Goal: Find specific page/section: Find specific page/section

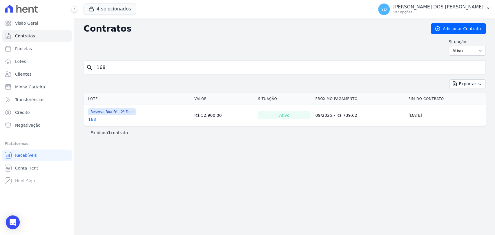
click at [111, 64] on input "168" at bounding box center [288, 68] width 390 height 12
click at [33, 71] on link "Clientes" at bounding box center [36, 74] width 69 height 12
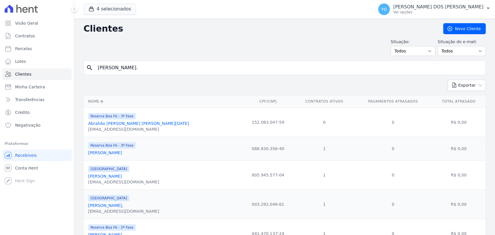
click at [122, 62] on input "[PERSON_NAME]." at bounding box center [288, 68] width 389 height 12
click at [122, 62] on input "search" at bounding box center [288, 68] width 389 height 12
type input "[PERSON_NAME]"
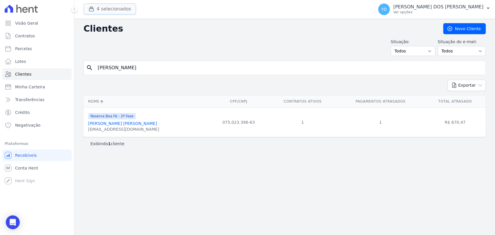
click at [124, 8] on button "4 selecionados" at bounding box center [110, 8] width 53 height 11
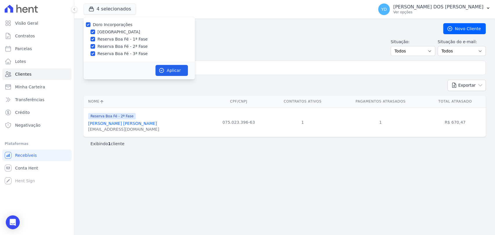
click at [221, 62] on input "[PERSON_NAME]" at bounding box center [288, 68] width 389 height 12
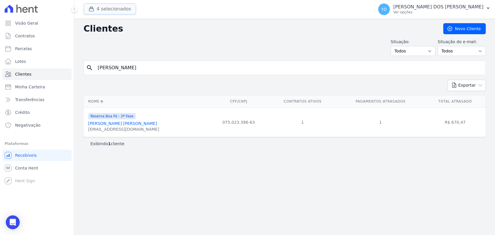
click at [123, 6] on button "4 selecionados" at bounding box center [110, 8] width 53 height 11
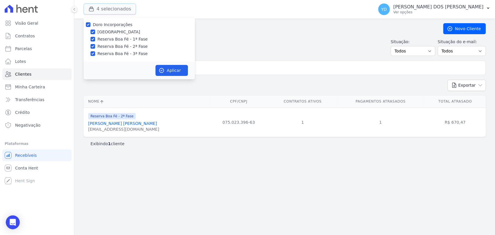
click at [96, 10] on button "4 selecionados" at bounding box center [110, 8] width 53 height 11
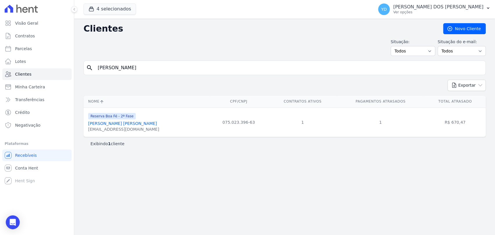
click at [125, 72] on input "[PERSON_NAME]" at bounding box center [288, 68] width 389 height 12
